Goal: Task Accomplishment & Management: Use online tool/utility

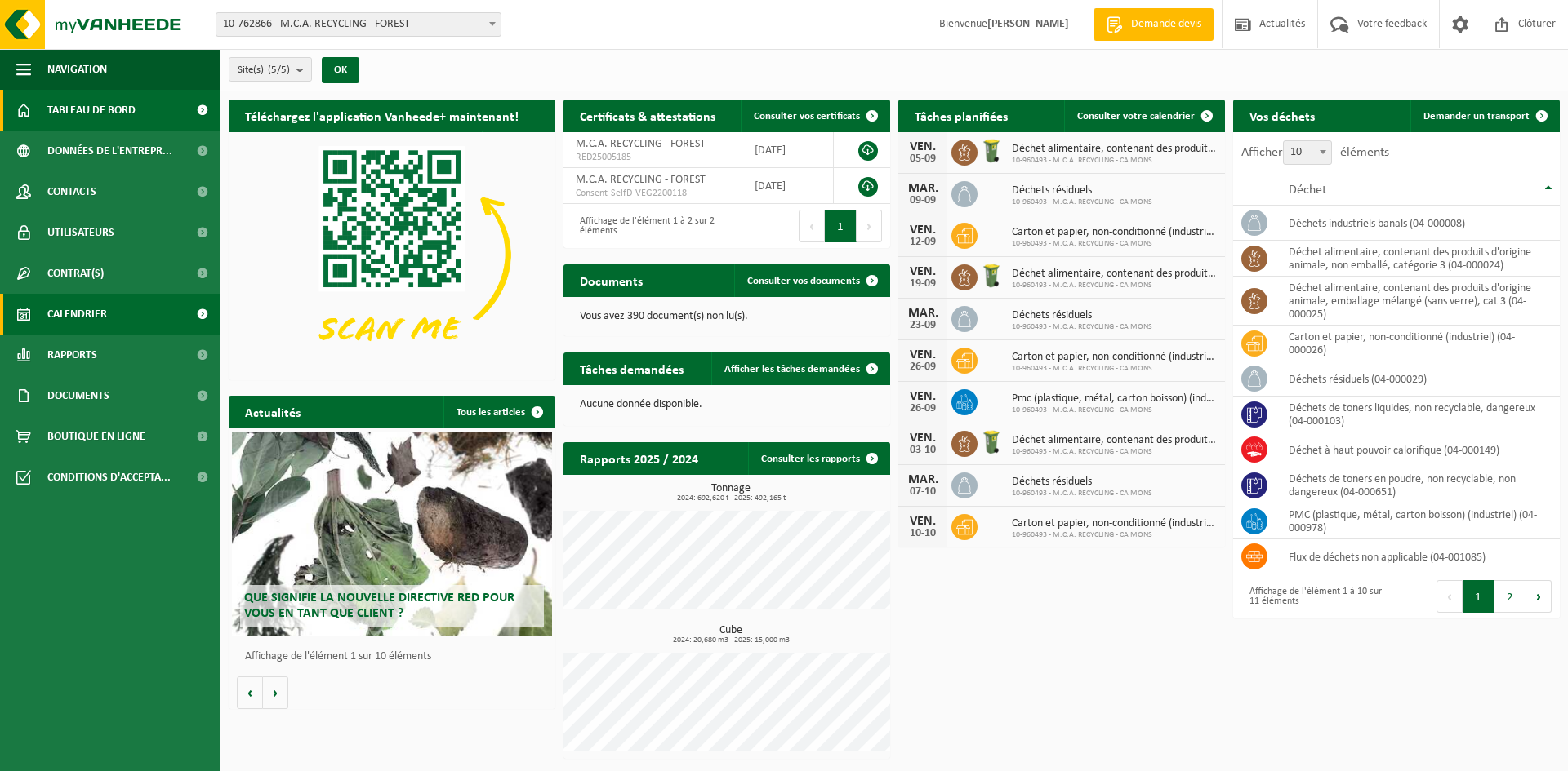
click at [95, 313] on span "Calendrier" at bounding box center [77, 314] width 60 height 41
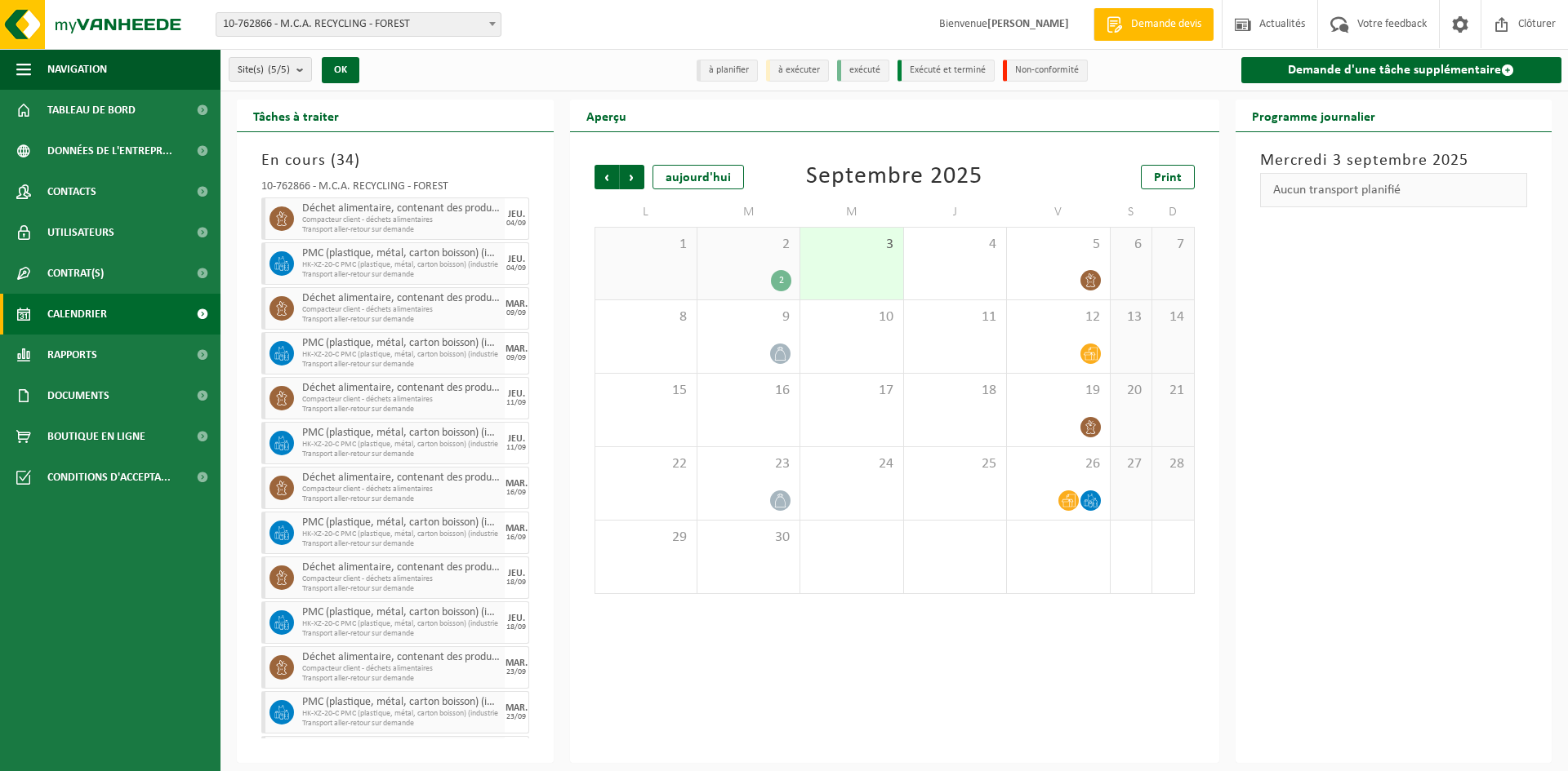
click at [90, 314] on span "Calendrier" at bounding box center [77, 314] width 60 height 41
click at [1444, 64] on link "Demande d'une tâche supplémentaire" at bounding box center [1401, 70] width 321 height 26
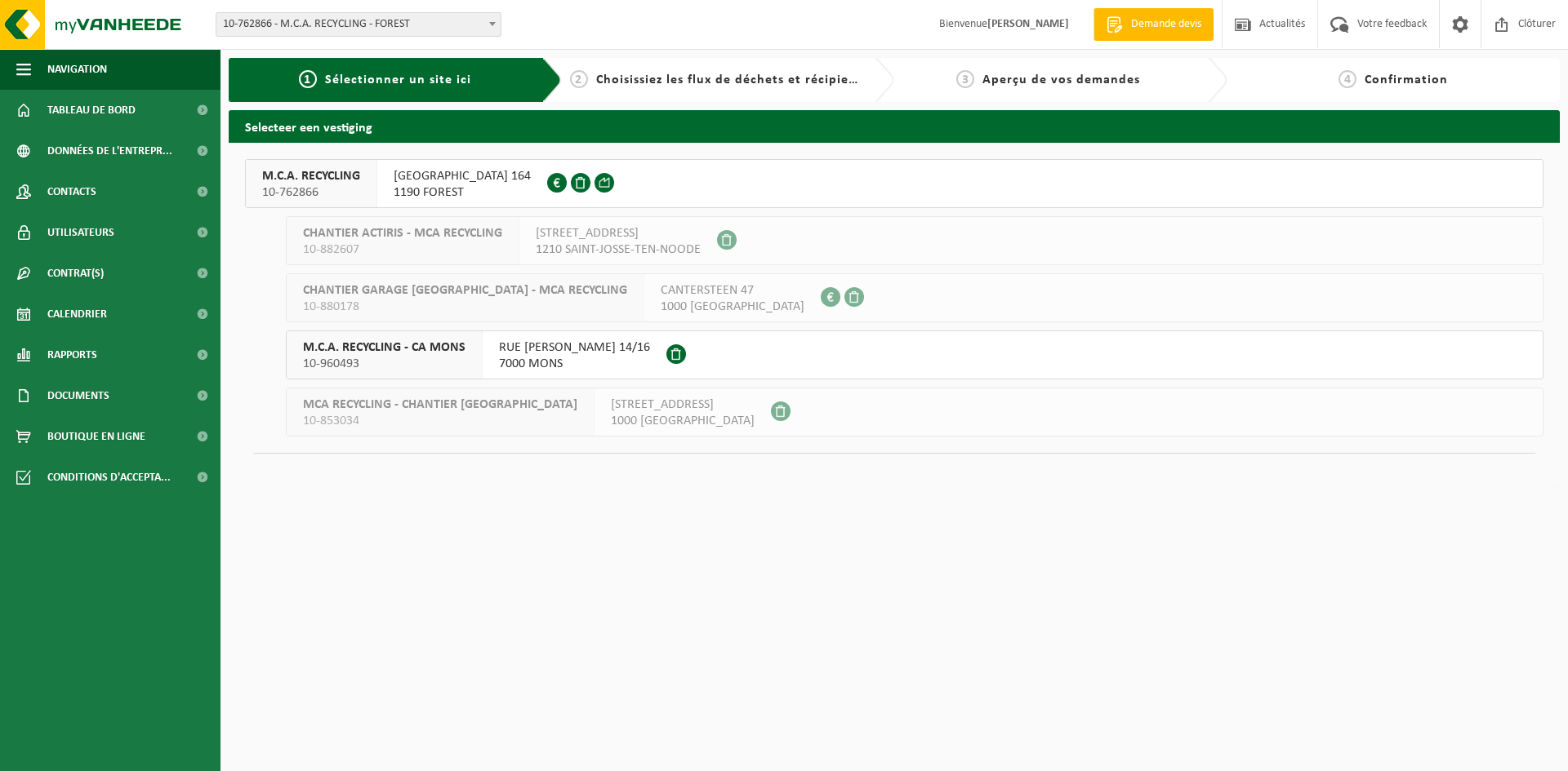
click at [419, 169] on span "RUE SAINT-DENIS 164" at bounding box center [462, 176] width 138 height 16
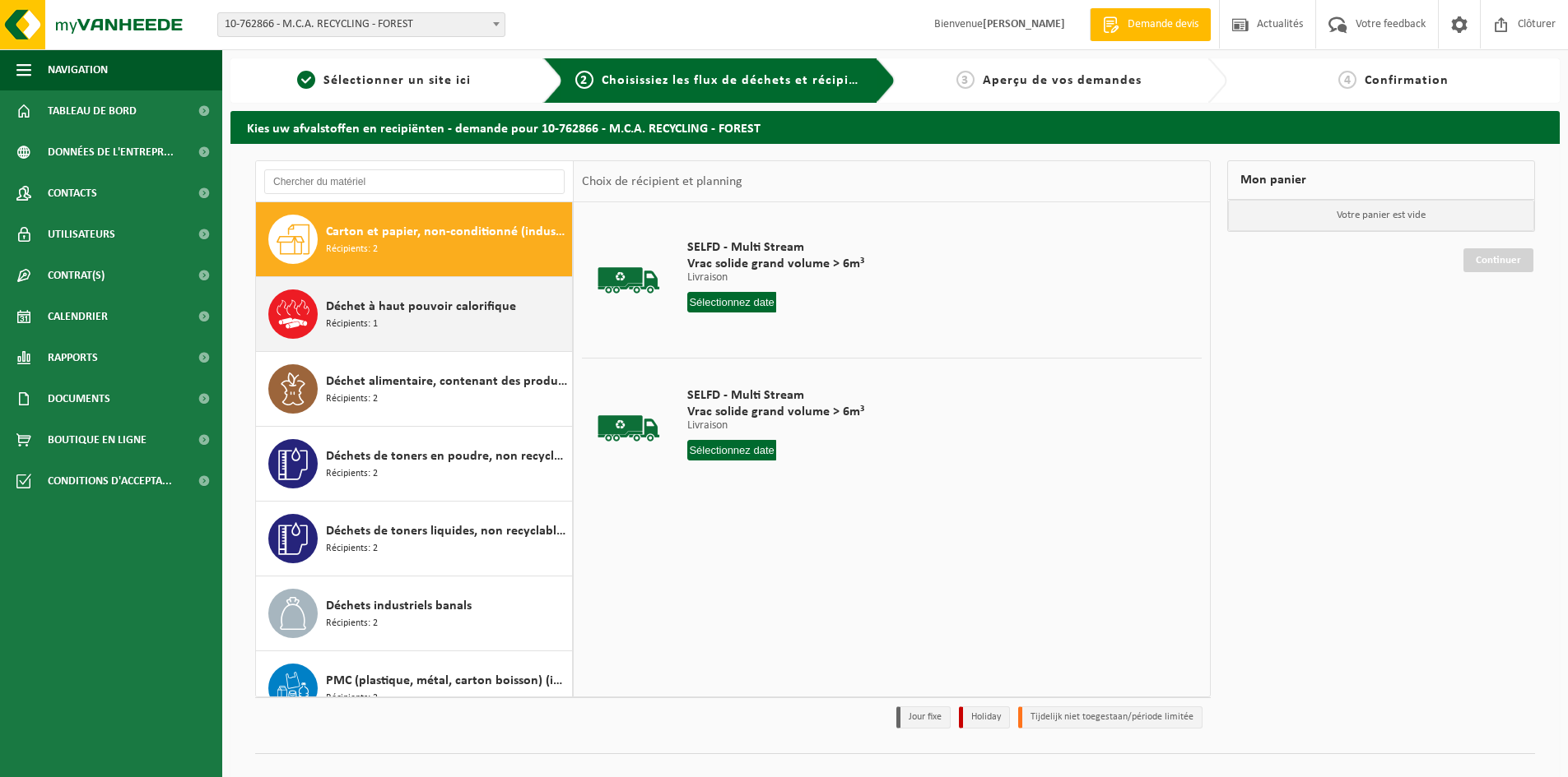
click at [385, 347] on div "Déchet à haut pouvoir calorifique Récipients: 1" at bounding box center [415, 314] width 317 height 74
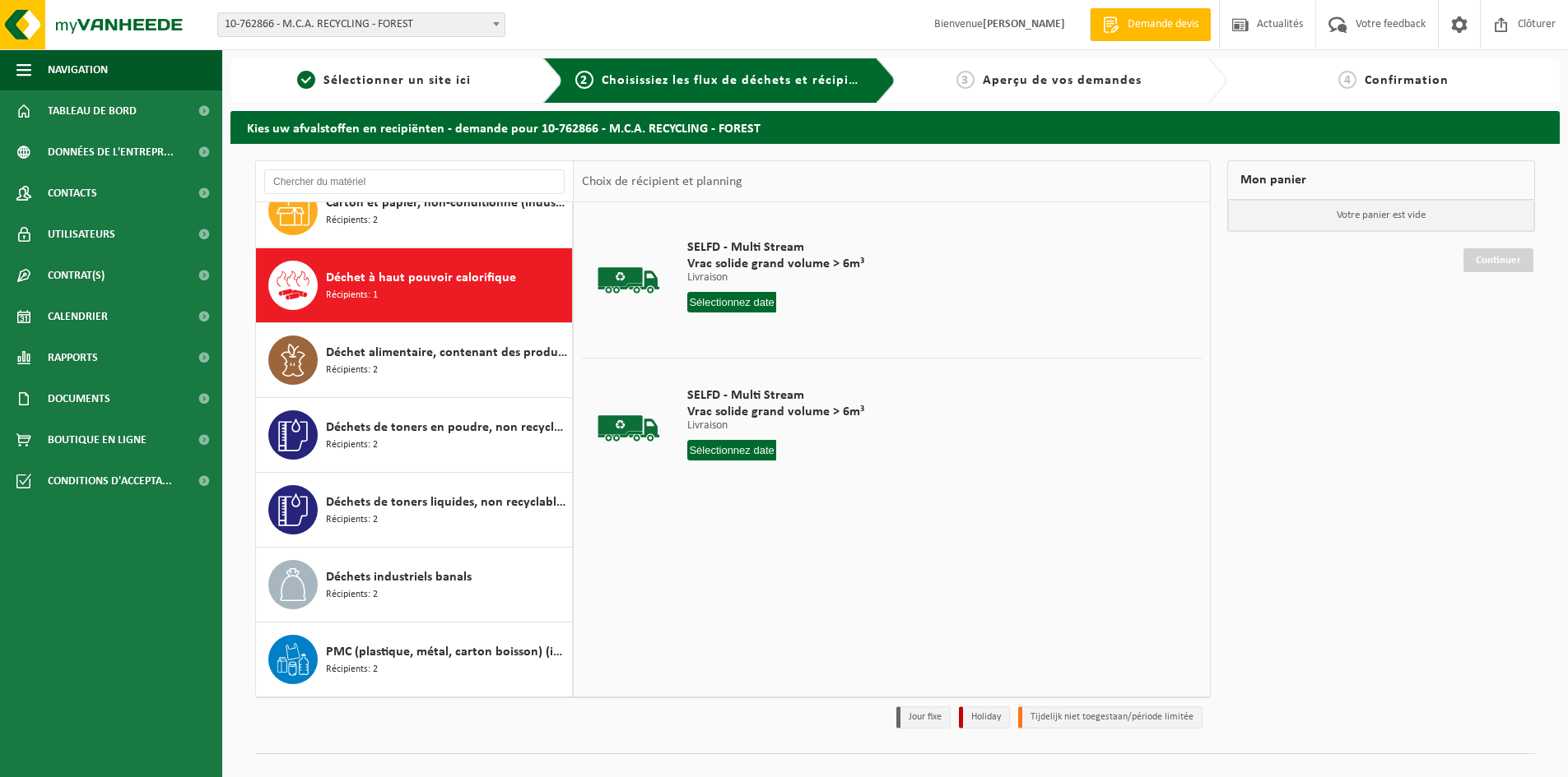
scroll to position [29, 0]
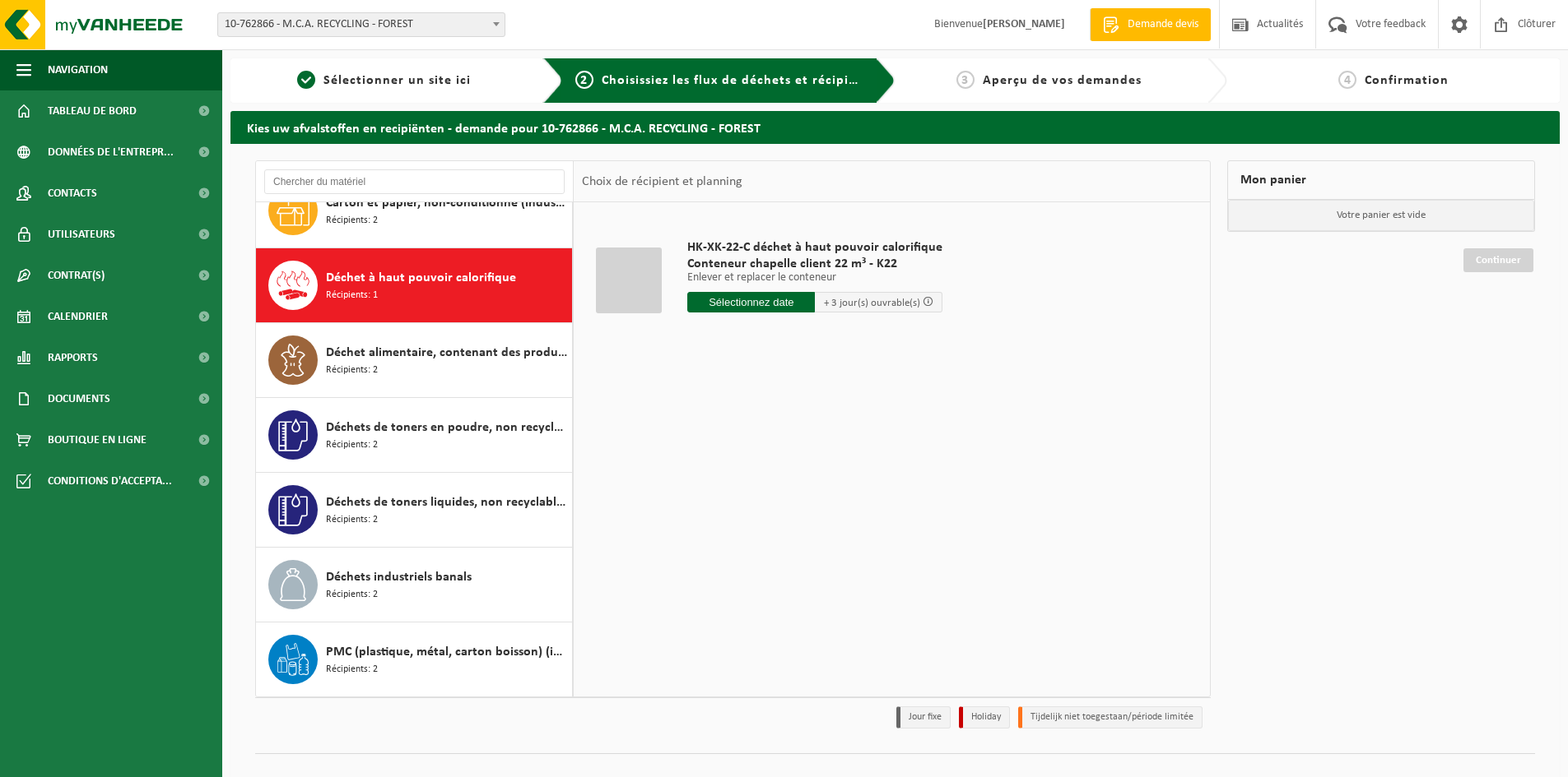
click at [751, 302] on input "text" at bounding box center [750, 302] width 127 height 21
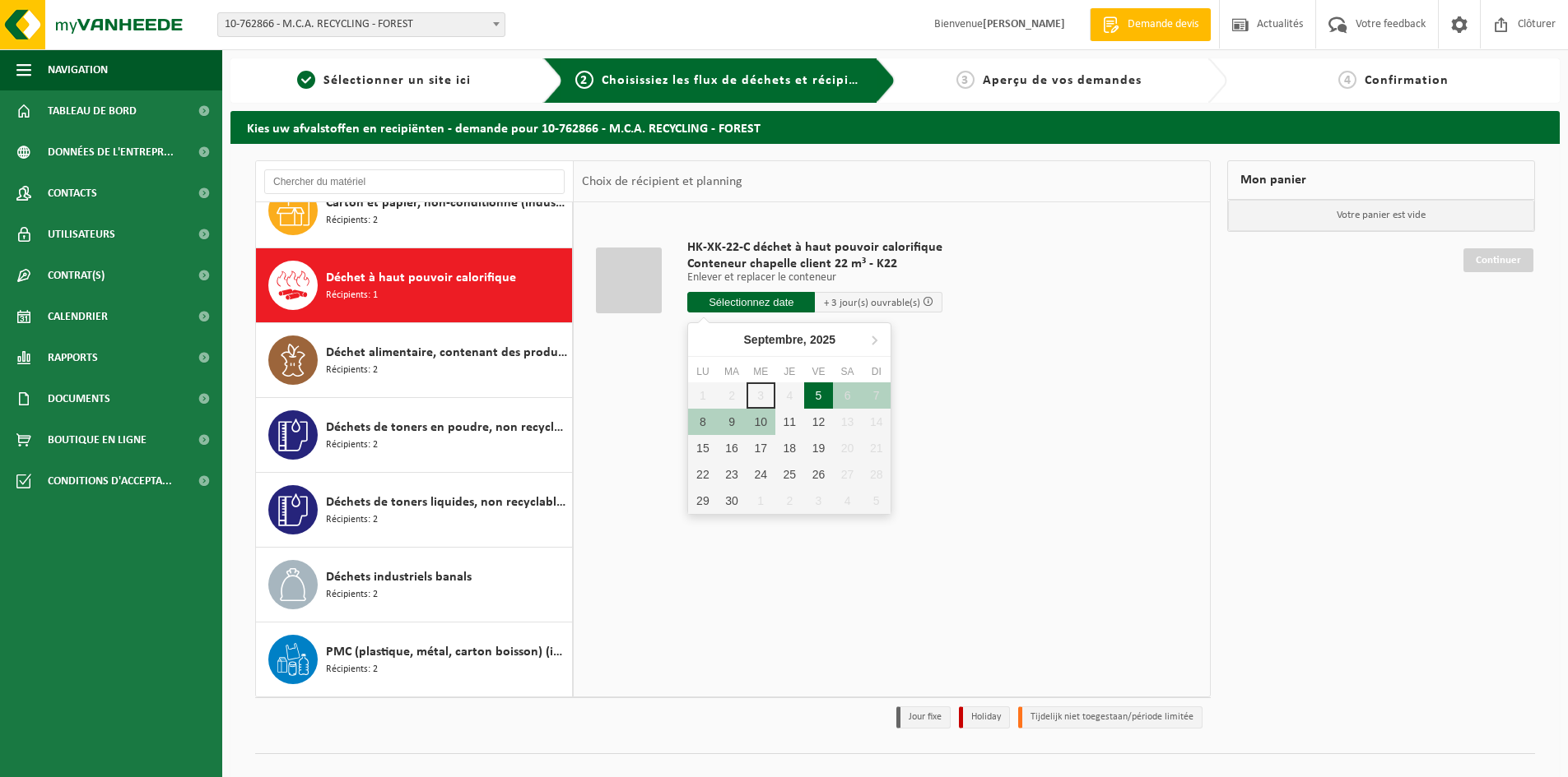
click at [820, 392] on div "5" at bounding box center [818, 395] width 29 height 26
type input "à partir de 2025-09-05"
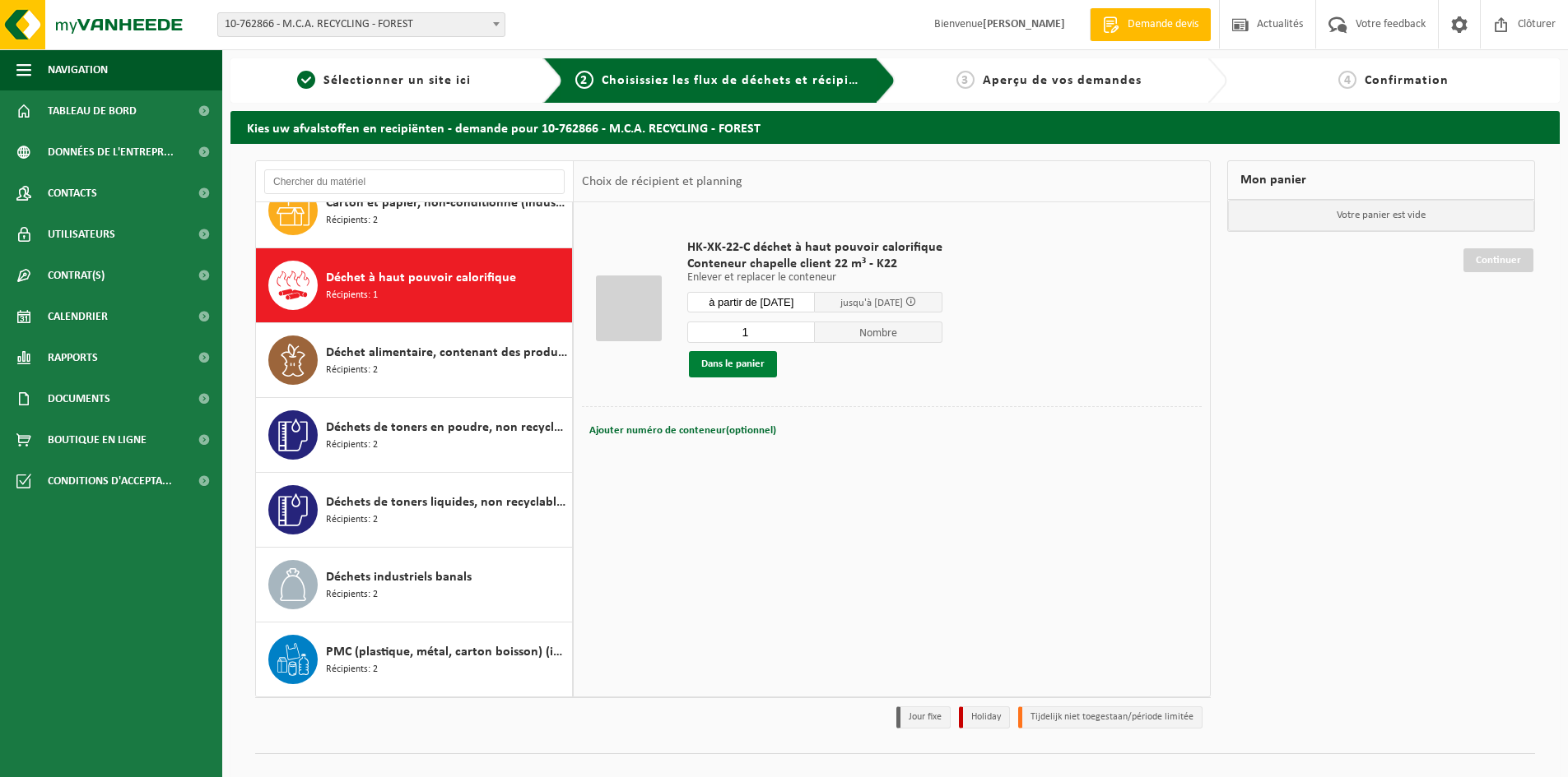
click at [752, 368] on button "Dans le panier" at bounding box center [732, 364] width 88 height 26
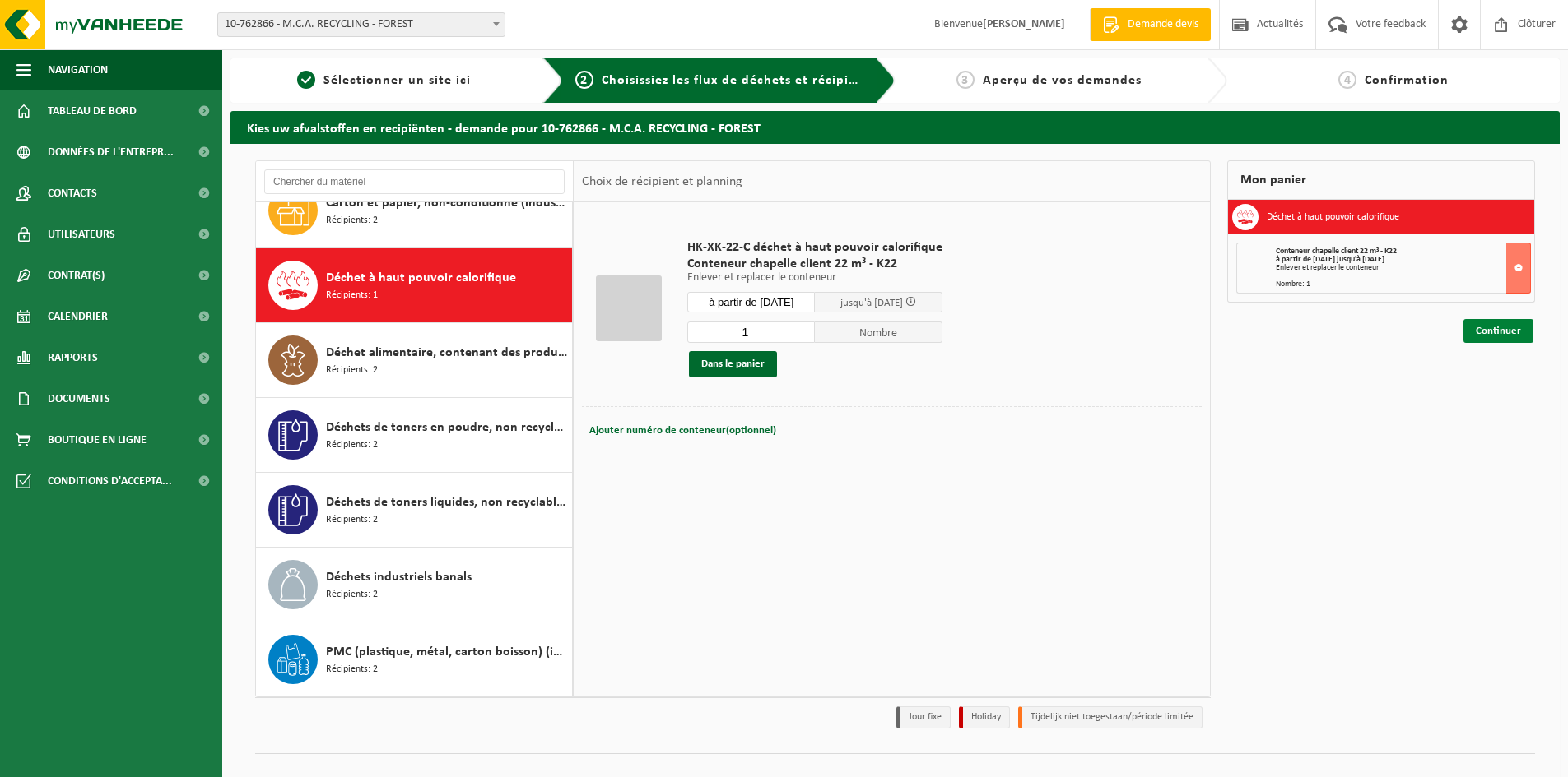
click at [1518, 333] on link "Continuer" at bounding box center [1498, 330] width 70 height 24
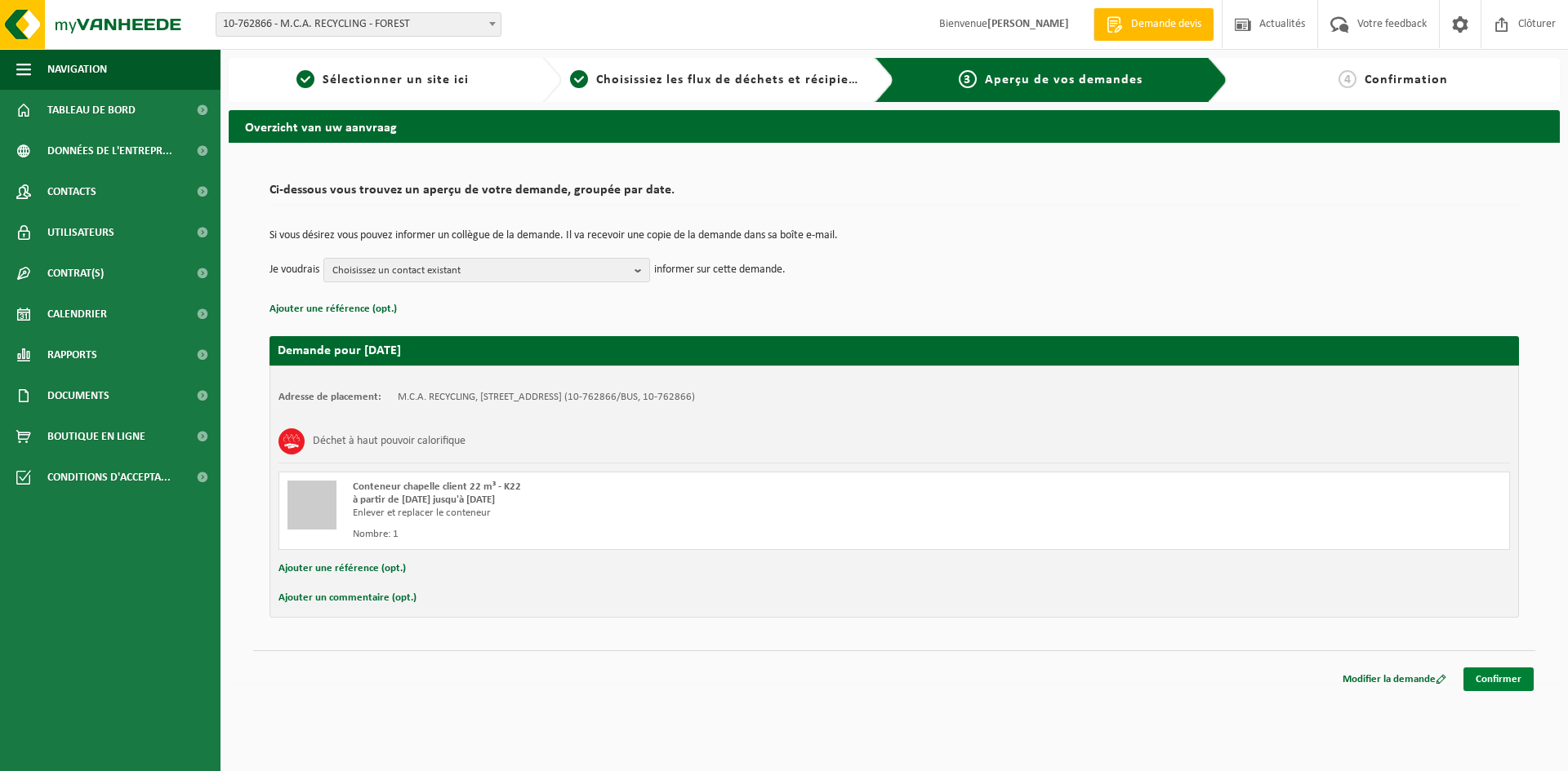
click at [1507, 685] on link "Confirmer" at bounding box center [1498, 679] width 70 height 23
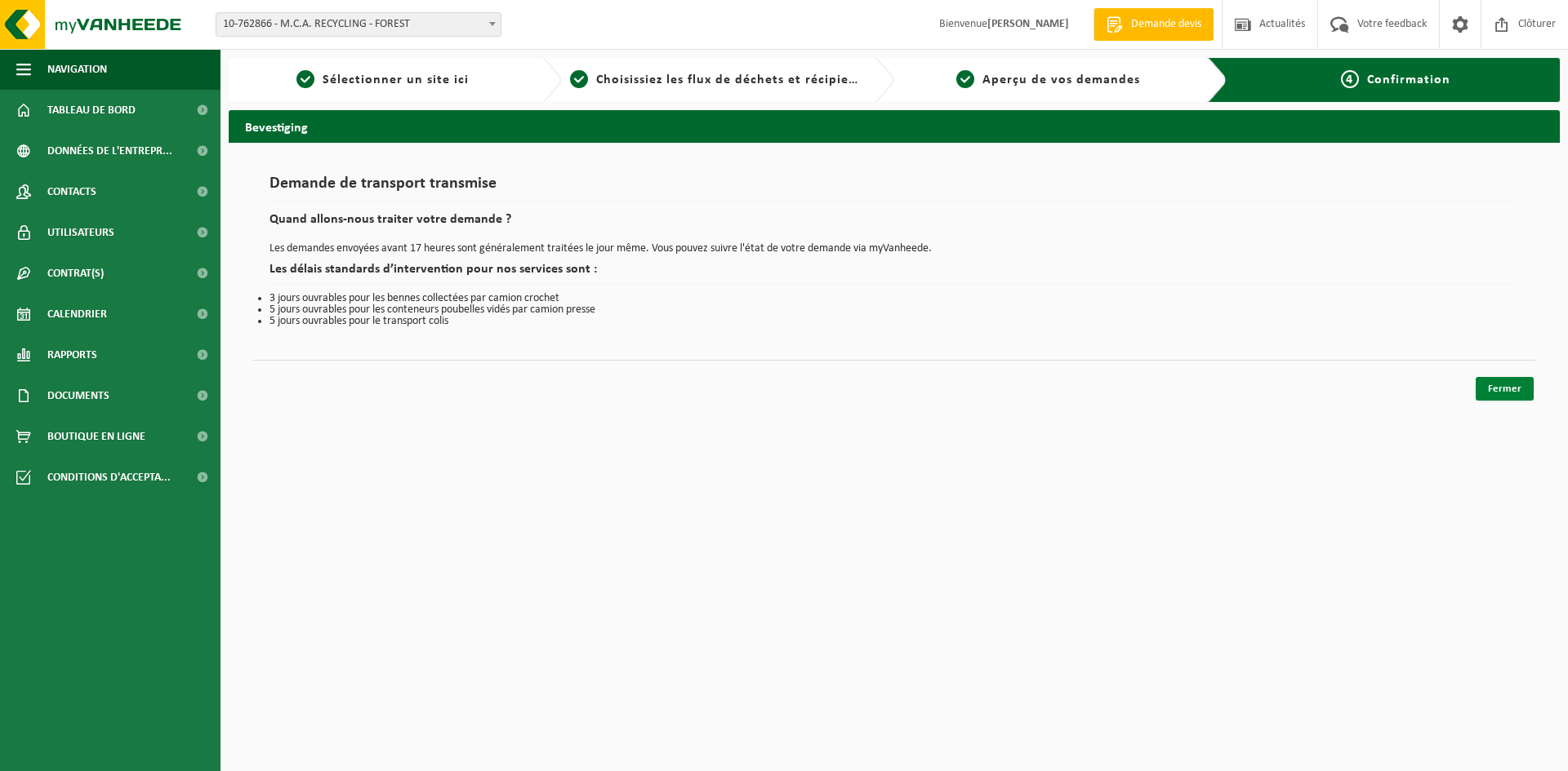
click at [1521, 393] on link "Fermer" at bounding box center [1504, 388] width 58 height 23
